Goal: Information Seeking & Learning: Learn about a topic

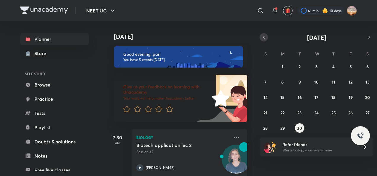
click at [260, 37] on button "button" at bounding box center [264, 37] width 8 height 8
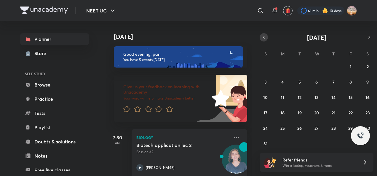
click at [260, 37] on button "button" at bounding box center [264, 37] width 8 height 8
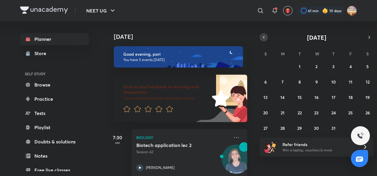
click at [260, 37] on button "button" at bounding box center [264, 37] width 8 height 8
click at [368, 37] on icon "button" at bounding box center [369, 37] width 5 height 5
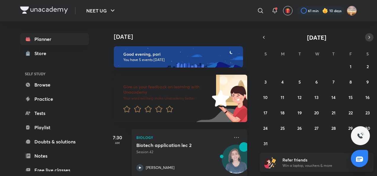
click at [368, 37] on icon "button" at bounding box center [369, 37] width 5 height 5
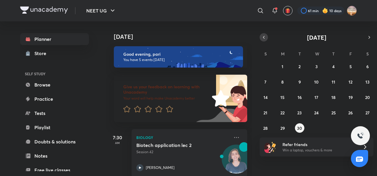
click at [263, 37] on icon "button" at bounding box center [263, 37] width 1 height 2
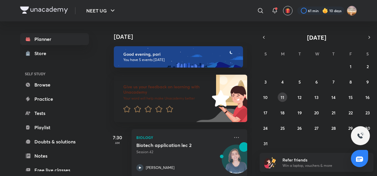
click at [282, 98] on abbr "11" at bounding box center [283, 98] width 4 height 6
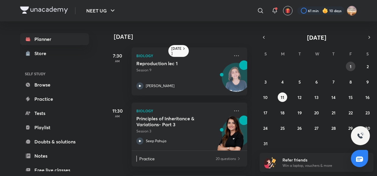
click at [350, 71] on button "1" at bounding box center [350, 66] width 9 height 9
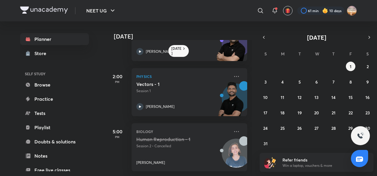
scroll to position [149, 0]
click at [364, 66] on button "2" at bounding box center [367, 66] width 9 height 9
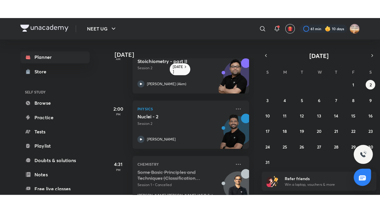
scroll to position [136, 0]
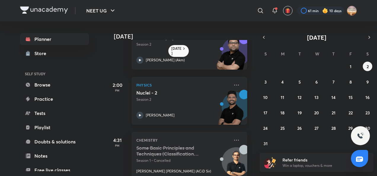
click at [137, 114] on icon at bounding box center [139, 115] width 7 height 7
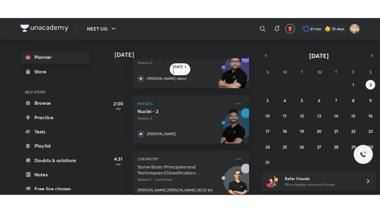
scroll to position [112, 0]
